Goal: Information Seeking & Learning: Understand process/instructions

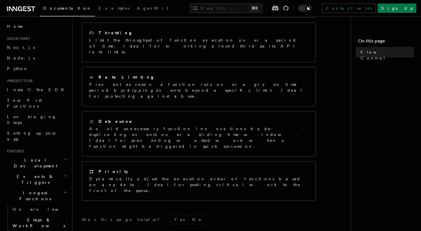
scroll to position [162, 0]
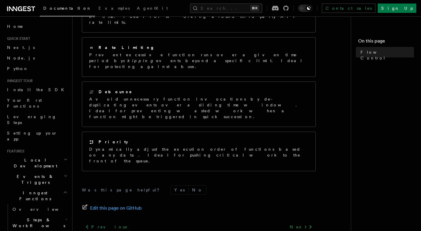
click at [56, 214] on h2 "Steps & Workflows" at bounding box center [39, 222] width 59 height 16
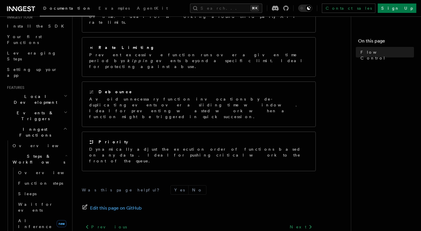
scroll to position [82, 0]
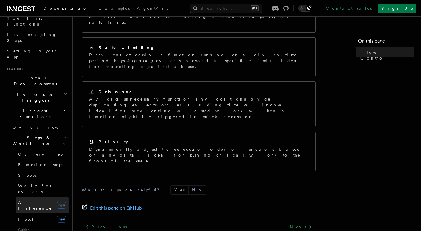
click at [45, 197] on link "AI Inference new" at bounding box center [42, 205] width 53 height 16
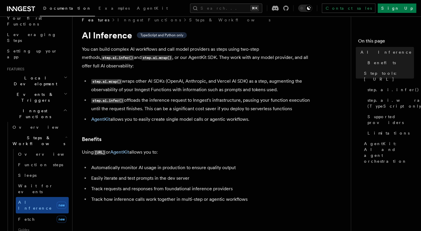
scroll to position [9, 0]
click at [52, 213] on link "Fetch new" at bounding box center [42, 219] width 53 height 12
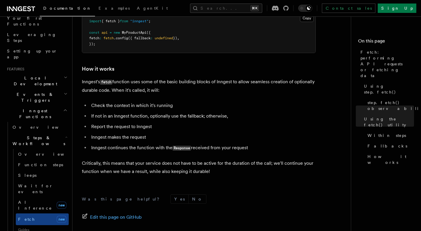
scroll to position [1353, 0]
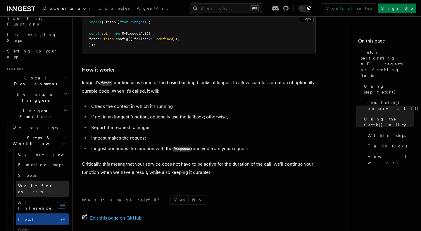
click at [32, 180] on link "Wait for events" at bounding box center [42, 188] width 53 height 16
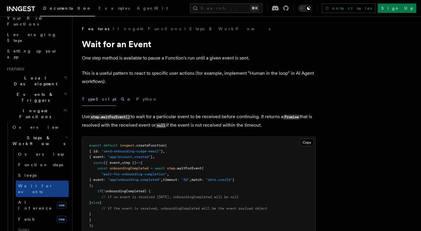
click at [121, 99] on button "Go" at bounding box center [126, 98] width 11 height 13
